Goal: Task Accomplishment & Management: Complete application form

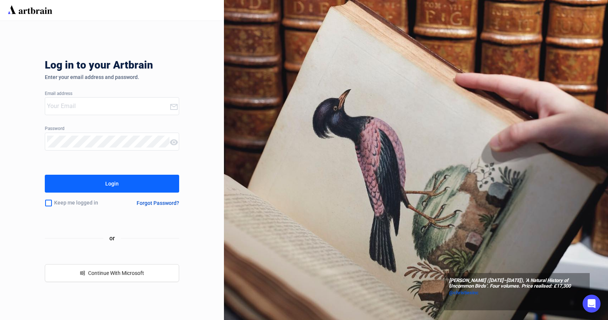
click at [76, 112] on input "email" at bounding box center [108, 106] width 122 height 12
type input "[PERSON_NAME][EMAIL_ADDRESS][DOMAIN_NAME]"
click at [88, 187] on button "Login" at bounding box center [112, 184] width 134 height 18
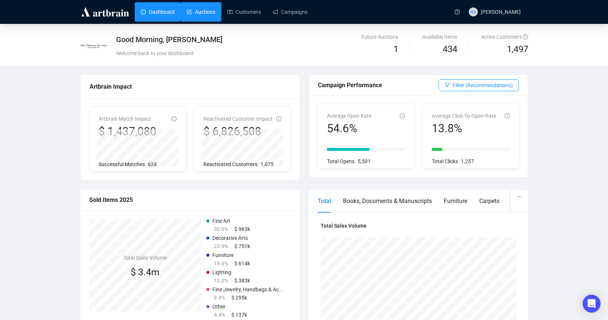
click at [203, 13] on link "Auctions" at bounding box center [200, 11] width 29 height 19
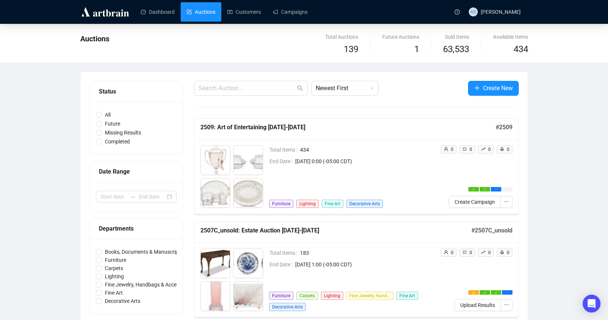
scroll to position [12, 0]
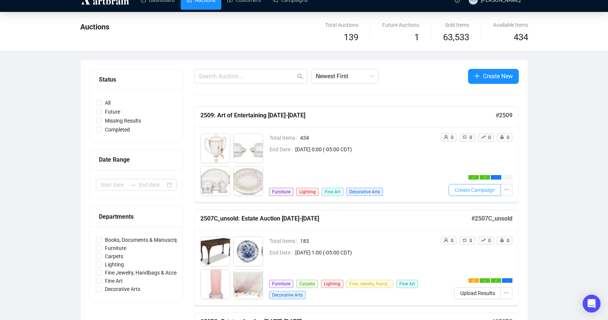
click at [464, 192] on span "Create Campaign" at bounding box center [474, 190] width 40 height 8
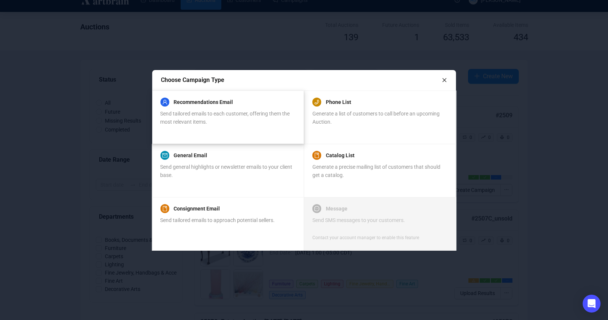
click at [201, 126] on div "Recommendations Email Send tailored emails to each customer, offering them the …" at bounding box center [227, 117] width 135 height 36
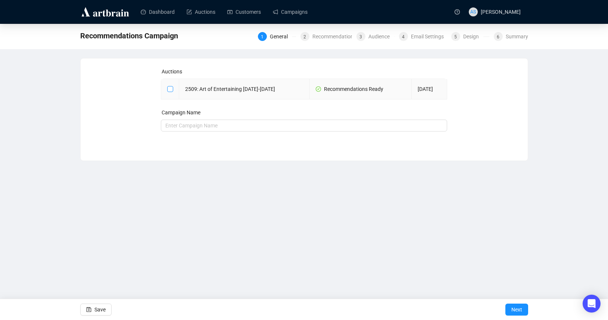
click at [168, 88] on input "checkbox" at bounding box center [169, 88] width 5 height 5
checkbox input "true"
type input "2509: Art of Entertaining [DATE]-[DATE] Campaign"
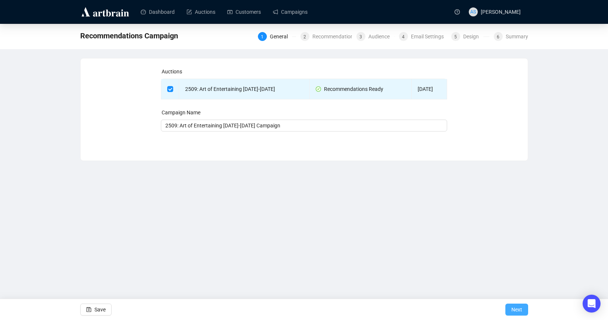
click at [508, 310] on button "Next" at bounding box center [516, 310] width 23 height 12
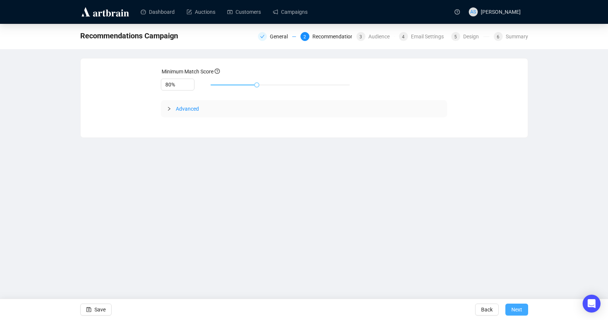
click at [512, 305] on span "Next" at bounding box center [516, 309] width 11 height 21
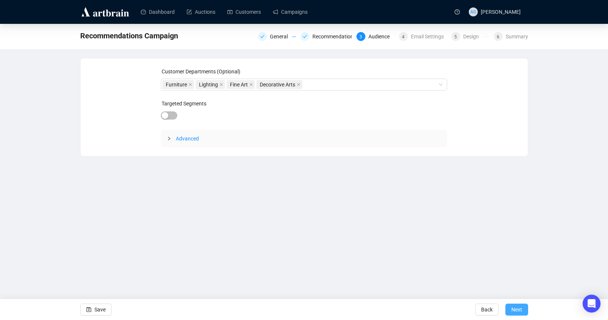
click at [515, 314] on span "Next" at bounding box center [516, 309] width 11 height 21
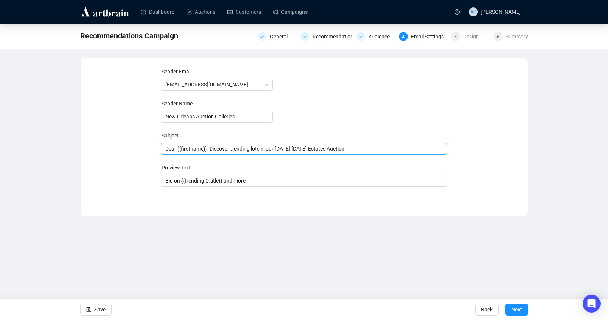
click at [235, 149] on span "Dear {{firstname}}, Discover trending lots in our [DATE]-[DATE] Estates Auction" at bounding box center [304, 149] width 286 height 6
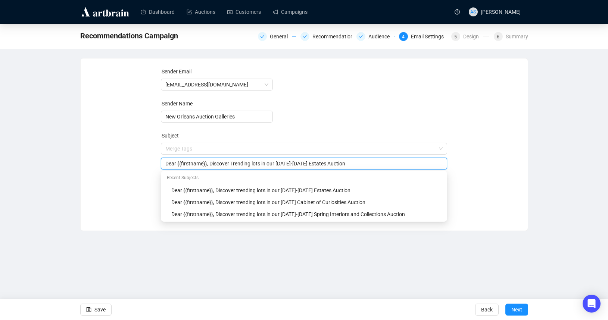
drag, startPoint x: 348, startPoint y: 164, endPoint x: 282, endPoint y: 163, distance: 66.0
click at [282, 163] on input "Dear {{firstname}}, Discover Trending lots in our [DATE]-[DATE] Estates Auction" at bounding box center [303, 164] width 277 height 8
type input "Dear {{firstname}}, Discover Trending lots in our [DATE]-[DATE] Art of Entertai…"
click at [488, 166] on div "Sender Email [EMAIL_ADDRESS][DOMAIN_NAME] Sender Name New Orleans Auction Galle…" at bounding box center [304, 139] width 429 height 143
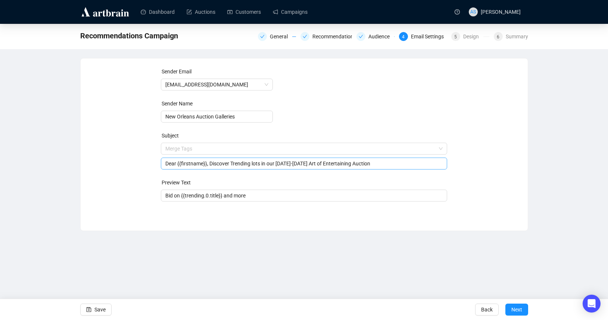
click at [258, 164] on input "Dear {{firstname}}, Discover Trending lots in our [DATE]-[DATE] Art of Entertai…" at bounding box center [303, 164] width 277 height 8
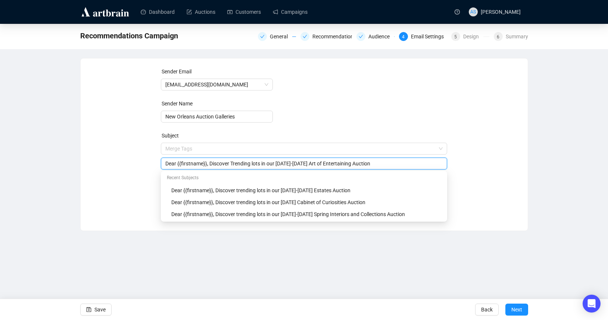
click at [401, 161] on input "Dear {{firstname}}, Discover Trending lots in our [DATE]-[DATE] Art of Entertai…" at bounding box center [303, 164] width 277 height 8
click at [512, 167] on div "Sender Email [EMAIL_ADDRESS][DOMAIN_NAME] Sender Name New Orleans Auction Galle…" at bounding box center [304, 139] width 429 height 143
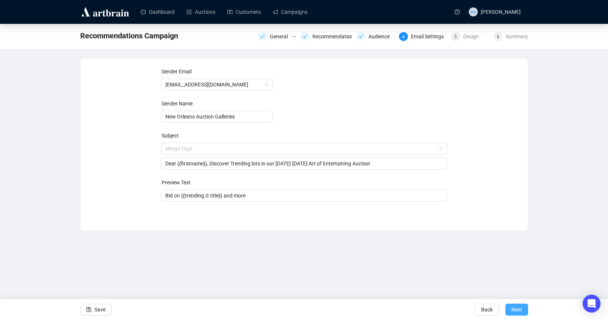
click at [511, 310] on span "Next" at bounding box center [516, 309] width 11 height 21
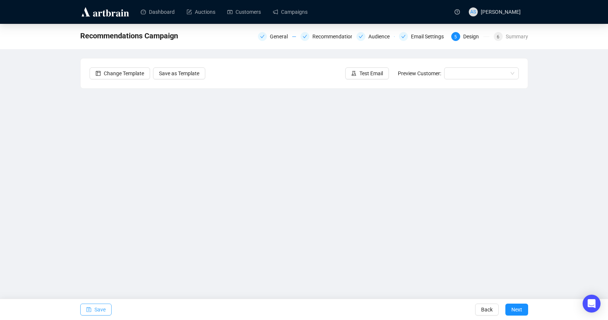
click at [101, 311] on span "Save" at bounding box center [99, 309] width 11 height 21
click at [194, 213] on div "Dashboard Auctions Customers Campaigns AS [PERSON_NAME] Recommendations Campaig…" at bounding box center [304, 160] width 608 height 320
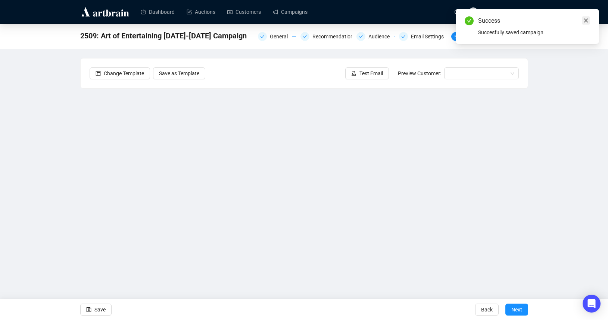
click at [586, 19] on icon "close" at bounding box center [585, 20] width 5 height 5
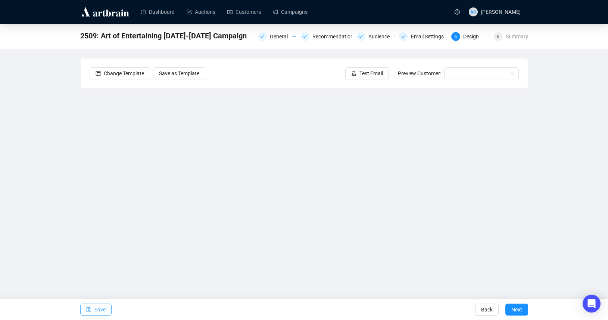
click at [95, 310] on span "Save" at bounding box center [99, 309] width 11 height 21
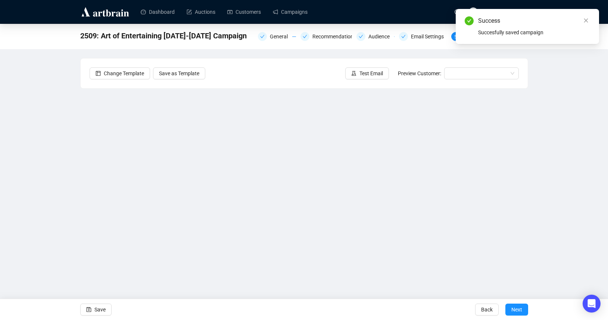
click at [62, 155] on div "2509: Art of Entertaining [DATE]-[DATE] Campaign General Recommendations Audien…" at bounding box center [304, 156] width 608 height 264
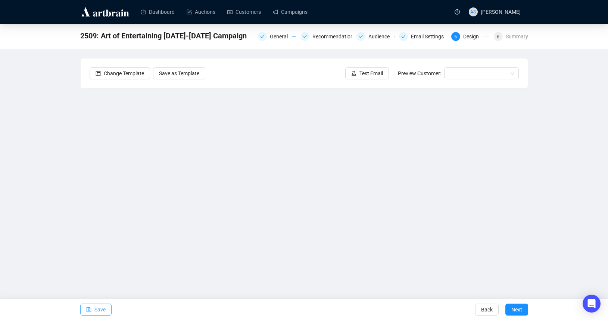
click at [100, 311] on span "Save" at bounding box center [99, 309] width 11 height 21
click at [60, 169] on div "2509: Art of Entertaining [DATE]-[DATE] Campaign General Recommendations Audien…" at bounding box center [304, 156] width 608 height 264
click at [97, 309] on span "Save" at bounding box center [99, 309] width 11 height 21
click at [368, 70] on span "Test Email" at bounding box center [370, 73] width 23 height 8
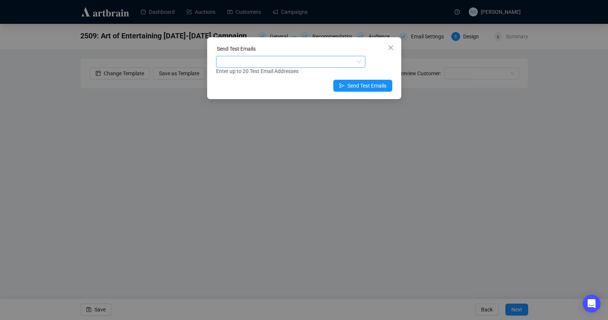
click at [283, 62] on div at bounding box center [286, 62] width 138 height 10
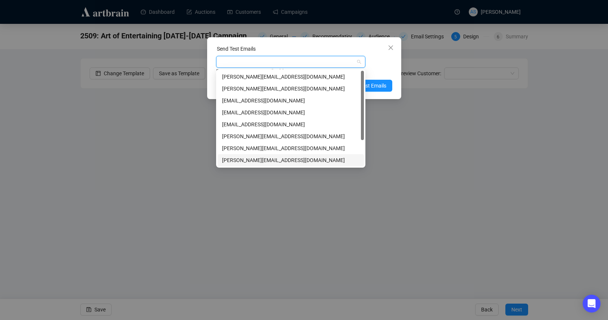
click at [228, 157] on div "[PERSON_NAME][EMAIL_ADDRESS][DOMAIN_NAME]" at bounding box center [290, 160] width 137 height 8
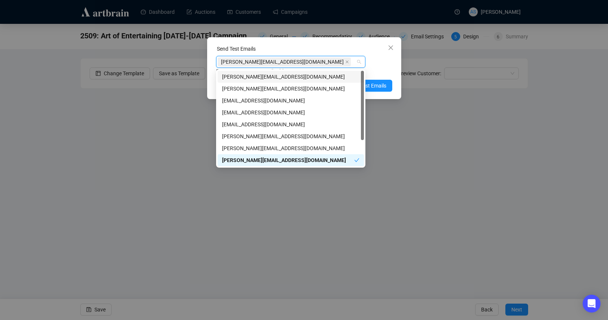
click at [335, 51] on div "Send Test Emails" at bounding box center [304, 50] width 176 height 11
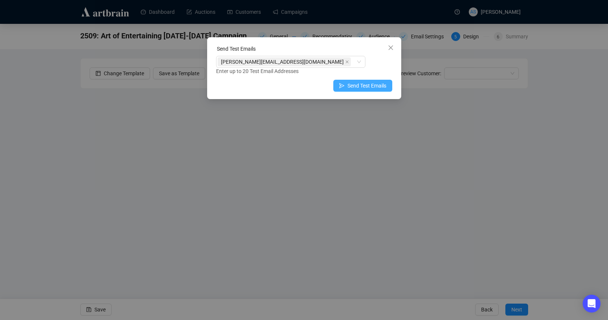
click at [363, 85] on span "Send Test Emails" at bounding box center [366, 86] width 39 height 8
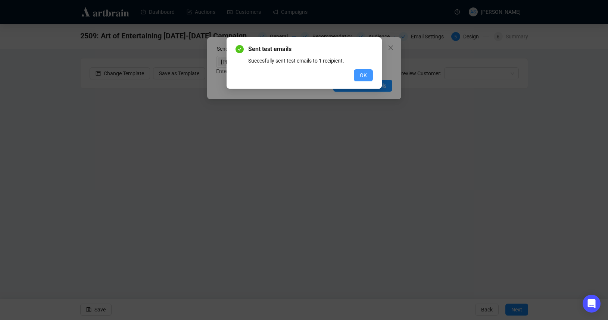
click at [366, 77] on span "OK" at bounding box center [363, 75] width 7 height 8
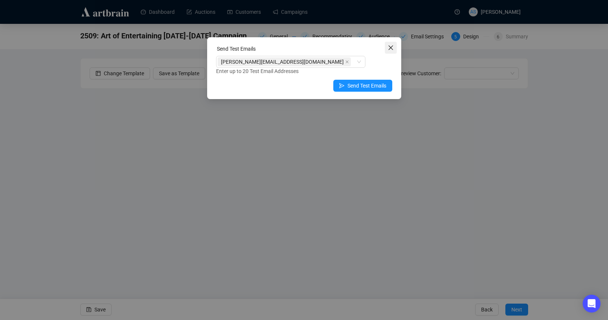
click at [391, 47] on icon "close" at bounding box center [390, 48] width 4 height 4
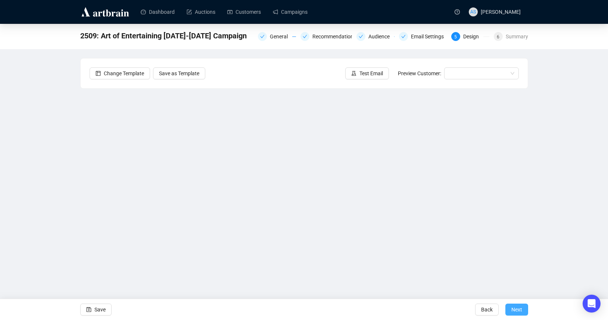
click at [517, 311] on span "Next" at bounding box center [516, 309] width 11 height 21
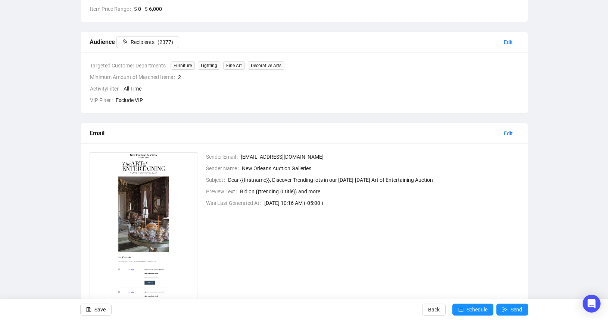
scroll to position [192, 0]
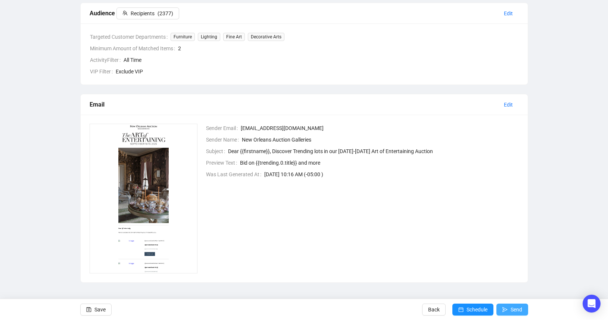
click at [508, 307] on button "Send" at bounding box center [512, 310] width 32 height 12
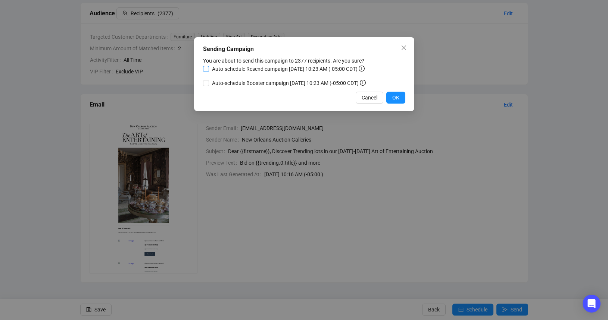
click at [204, 72] on input "Auto-schedule Resend campaign [DATE] 10:23 AM (-05:00 CDT)" at bounding box center [206, 69] width 6 height 6
checkbox input "true"
click at [205, 86] on input "Auto-schedule Booster campaign [DATE] 10:23 AM (-05:00 CDT)" at bounding box center [206, 83] width 6 height 6
checkbox input "true"
click at [396, 102] on span "OK" at bounding box center [395, 98] width 7 height 8
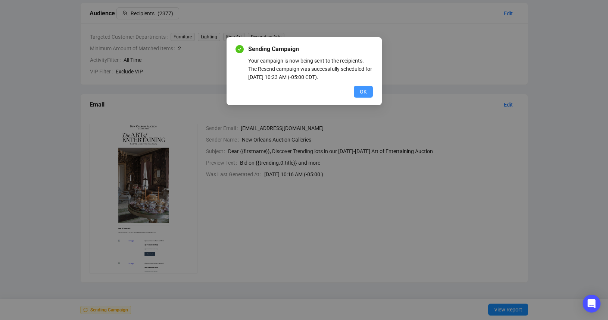
click at [362, 91] on span "OK" at bounding box center [363, 92] width 7 height 8
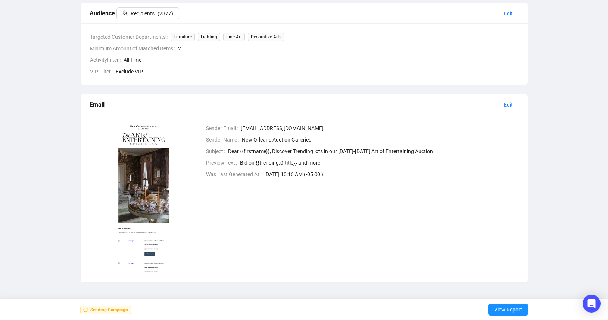
scroll to position [0, 0]
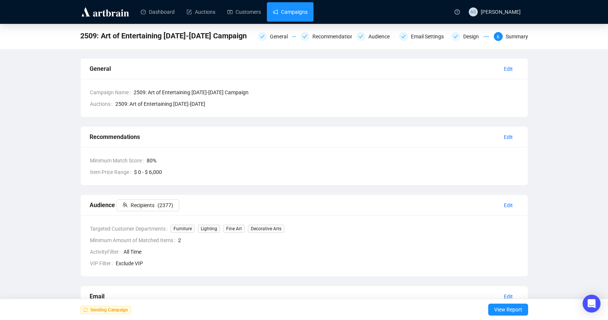
click at [288, 13] on link "Campaigns" at bounding box center [290, 11] width 35 height 19
